Goal: Task Accomplishment & Management: Manage account settings

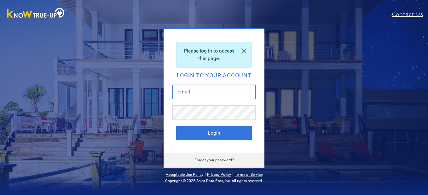
click at [209, 93] on input "text" at bounding box center [213, 92] width 83 height 14
type input "[EMAIL_ADDRESS][DOMAIN_NAME]"
click at [176, 126] on button "Login" at bounding box center [214, 133] width 76 height 14
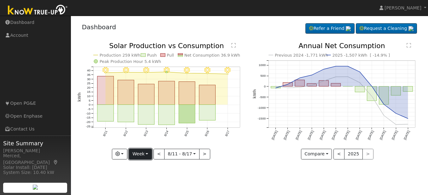
click at [145, 154] on button "Week" at bounding box center [140, 154] width 23 height 11
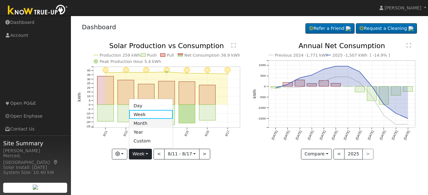
click at [146, 125] on link "Month" at bounding box center [151, 123] width 44 height 9
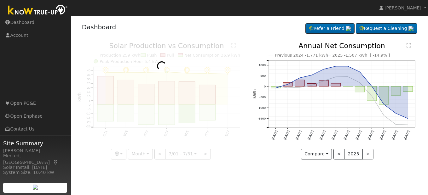
click at [146, 126] on div at bounding box center [162, 101] width 169 height 117
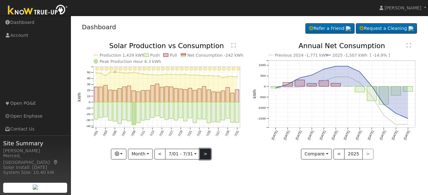
click at [205, 154] on button ">" at bounding box center [205, 154] width 11 height 11
type input "2025-08-01"
click at [0, 0] on div at bounding box center [0, 0] width 0 height 0
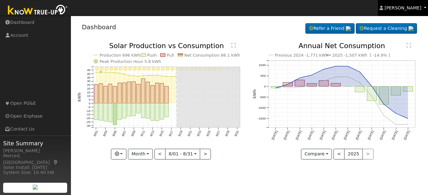
click at [401, 3] on link "James Mendoza" at bounding box center [403, 8] width 50 height 16
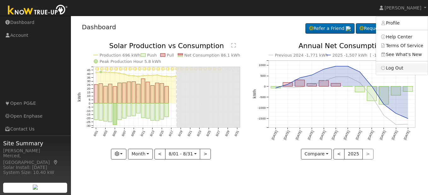
click at [396, 67] on link "Log Out" at bounding box center [402, 68] width 52 height 9
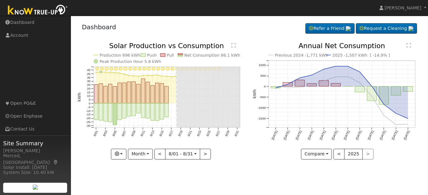
click at [396, 67] on line at bounding box center [396, 94] width 0 height 67
